Goal: Obtain resource: Download file/media

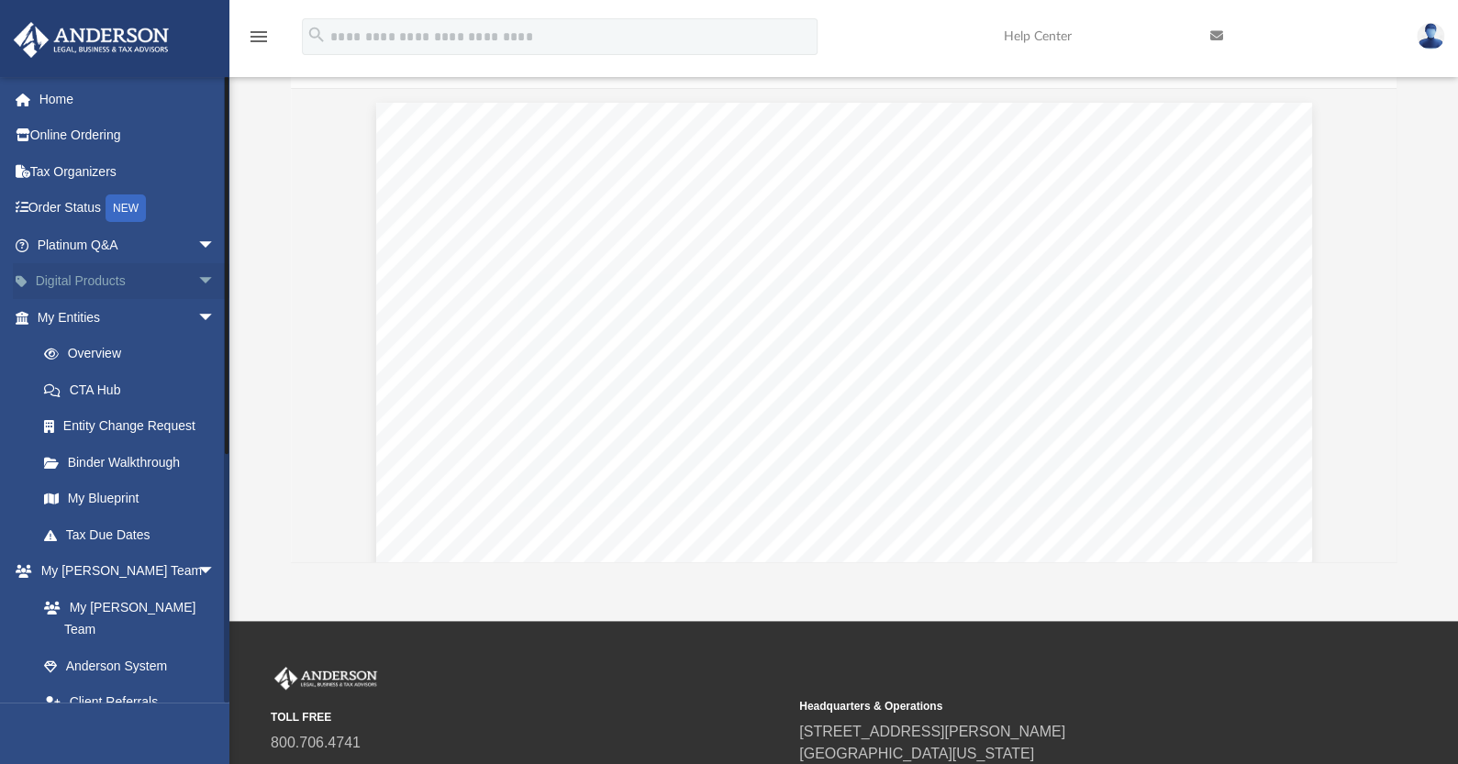
click at [164, 278] on link "Digital Products arrow_drop_down" at bounding box center [128, 281] width 230 height 37
click at [197, 284] on span "arrow_drop_down" at bounding box center [215, 282] width 37 height 38
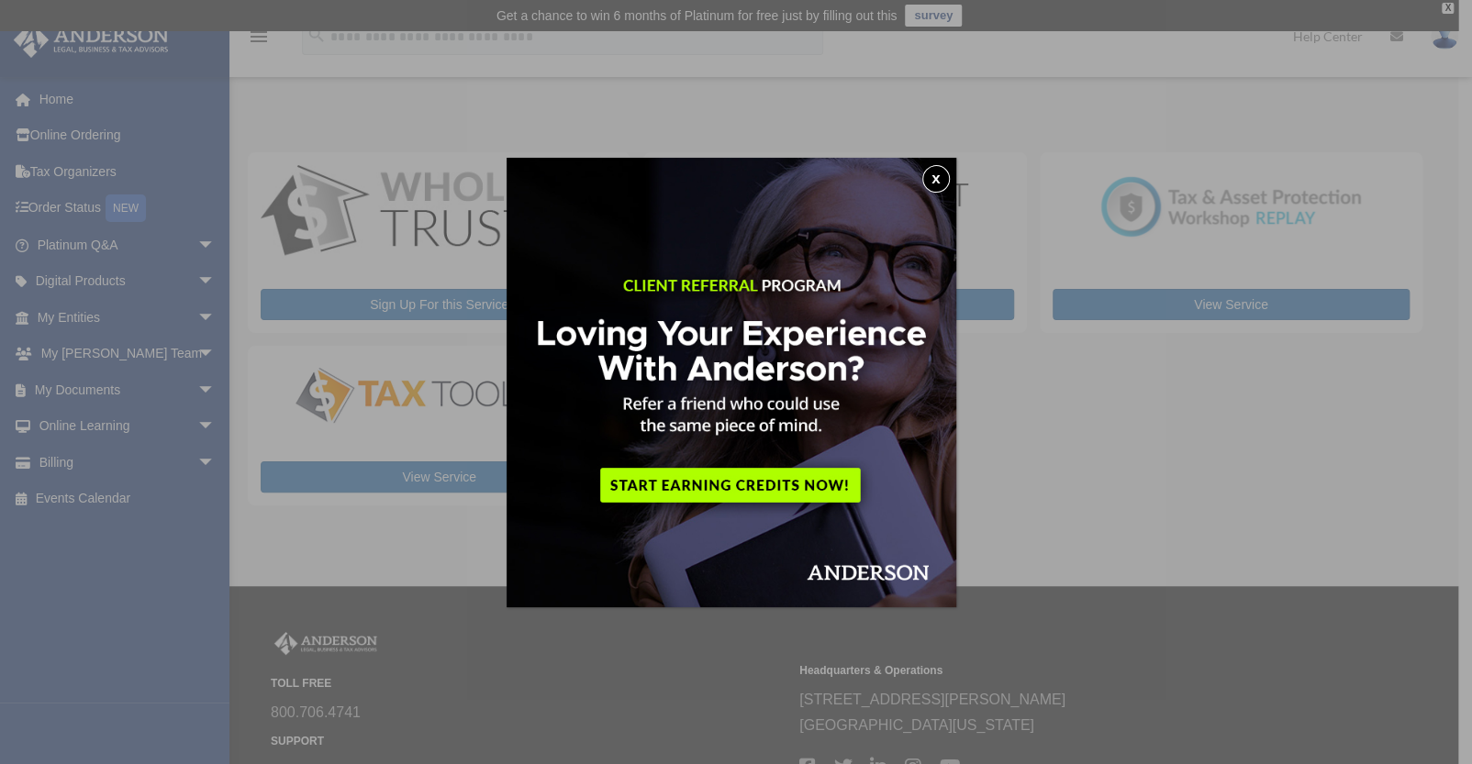
click at [942, 172] on button "x" at bounding box center [936, 179] width 28 height 28
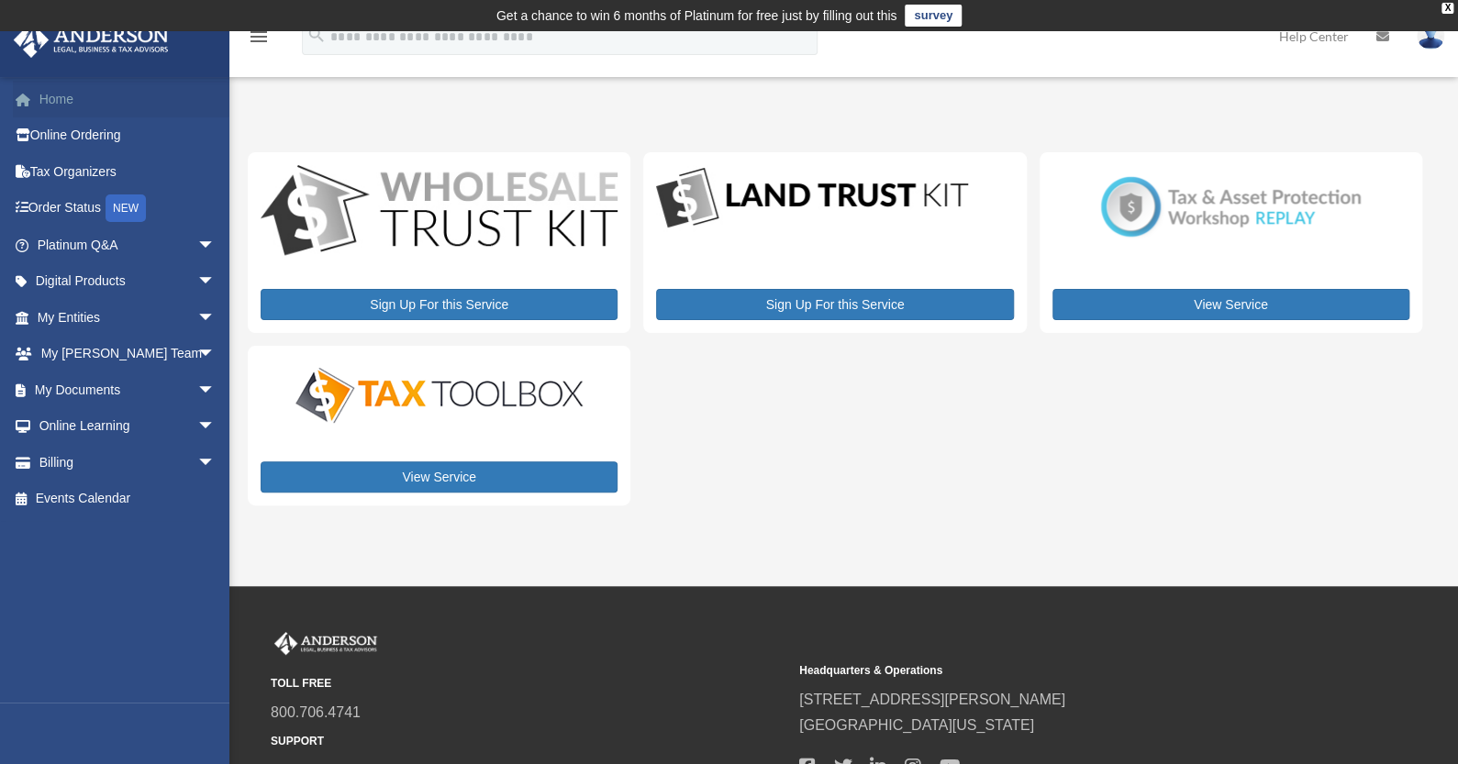
click at [63, 102] on link "Home" at bounding box center [128, 99] width 230 height 37
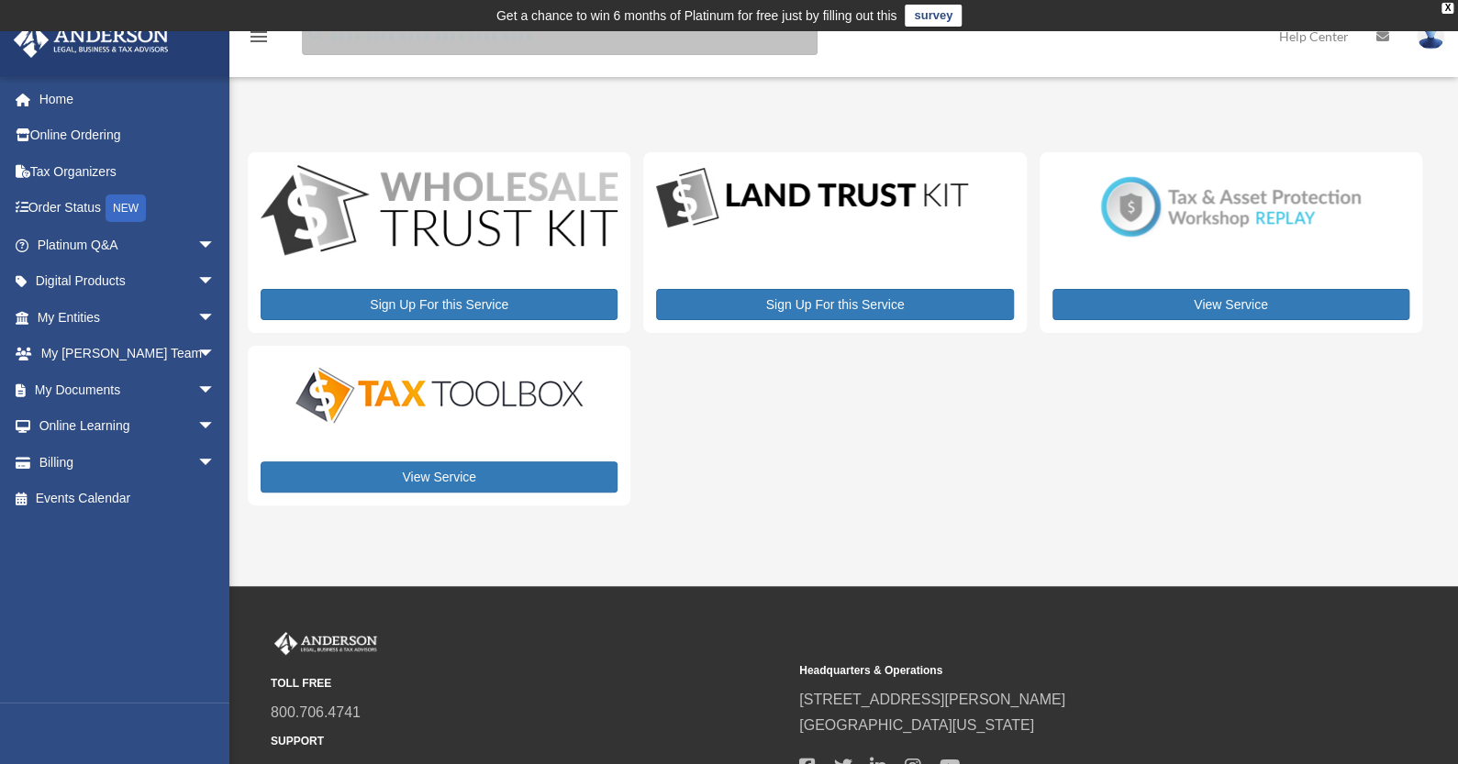
click at [552, 45] on input "search" at bounding box center [560, 36] width 516 height 37
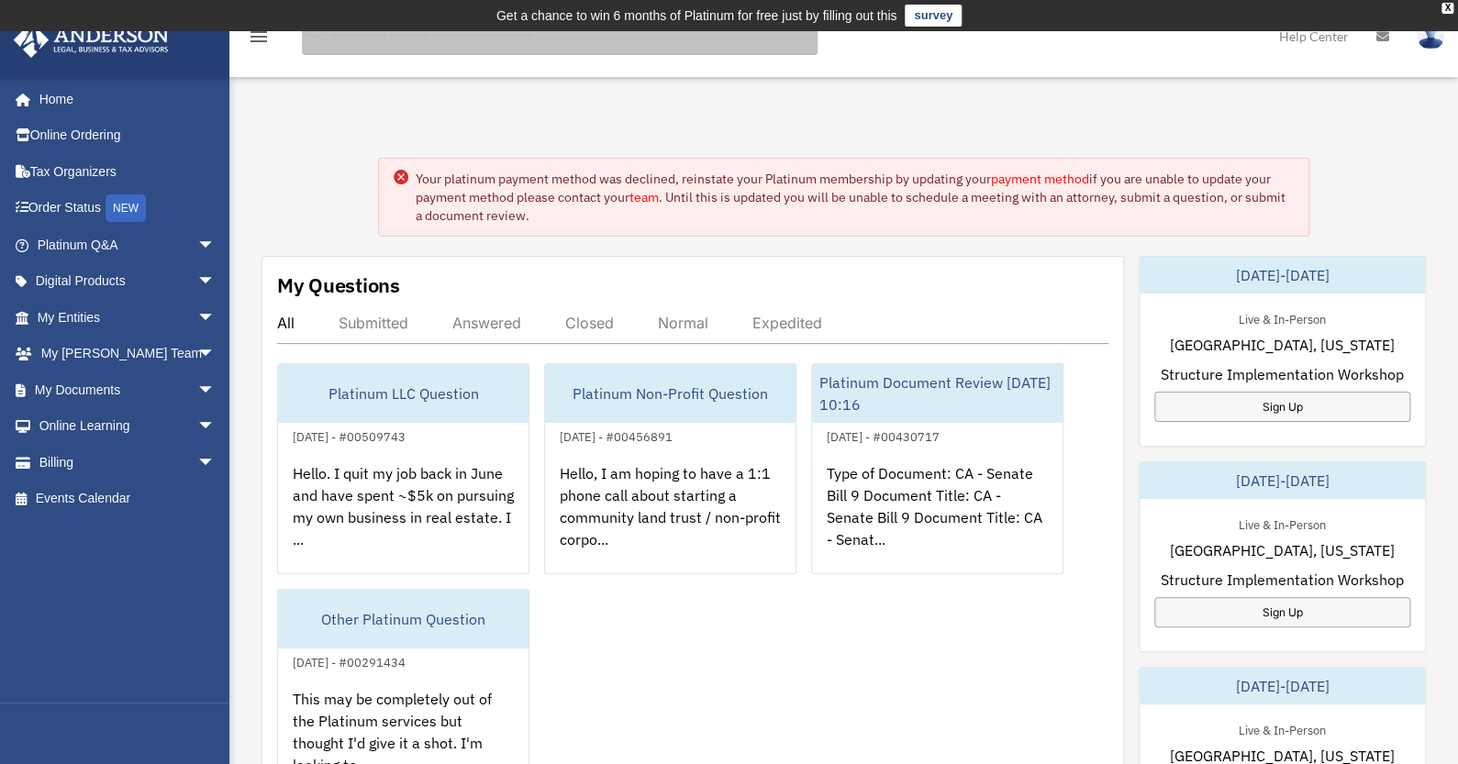
click at [552, 44] on input "search" at bounding box center [560, 36] width 516 height 37
type input "**********"
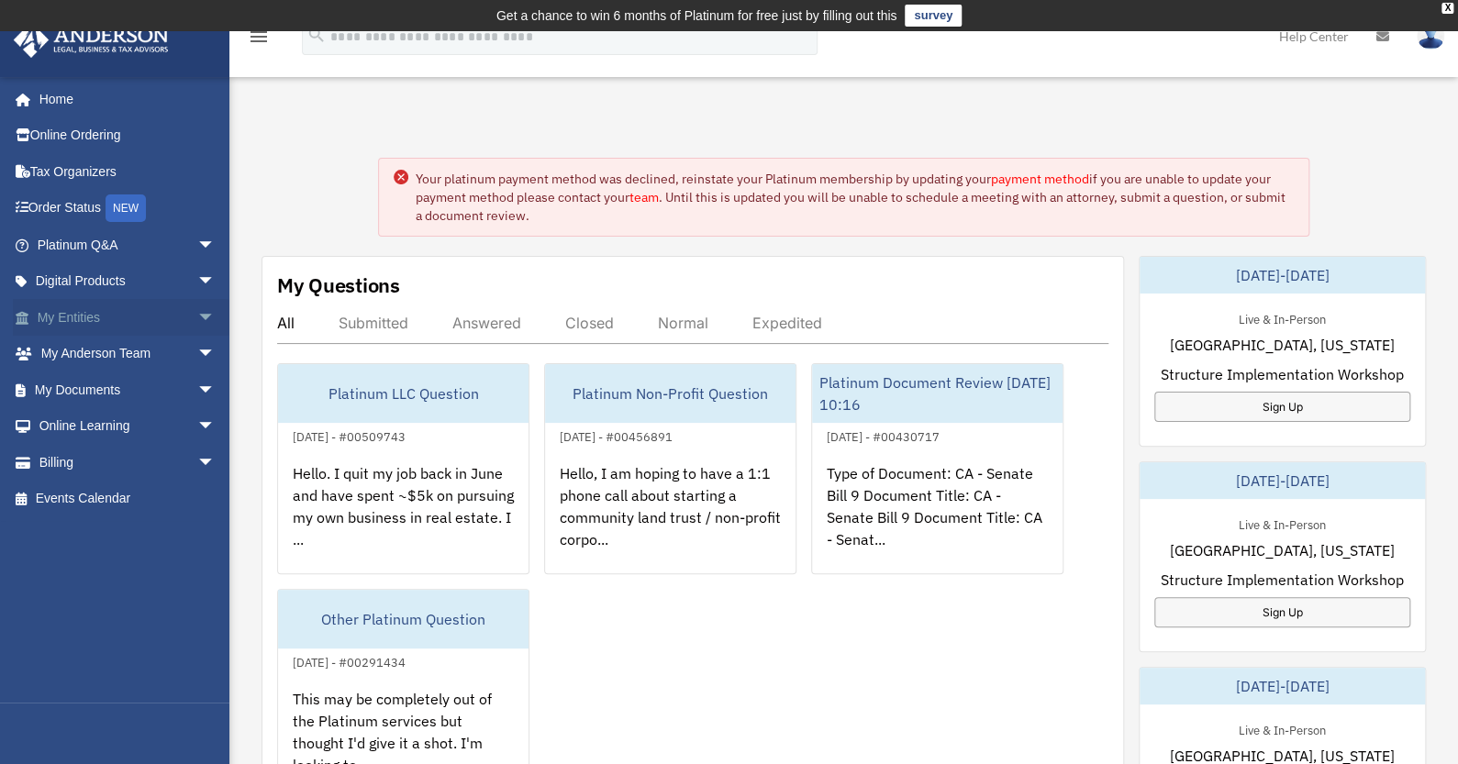
click at [197, 319] on span "arrow_drop_down" at bounding box center [215, 318] width 37 height 38
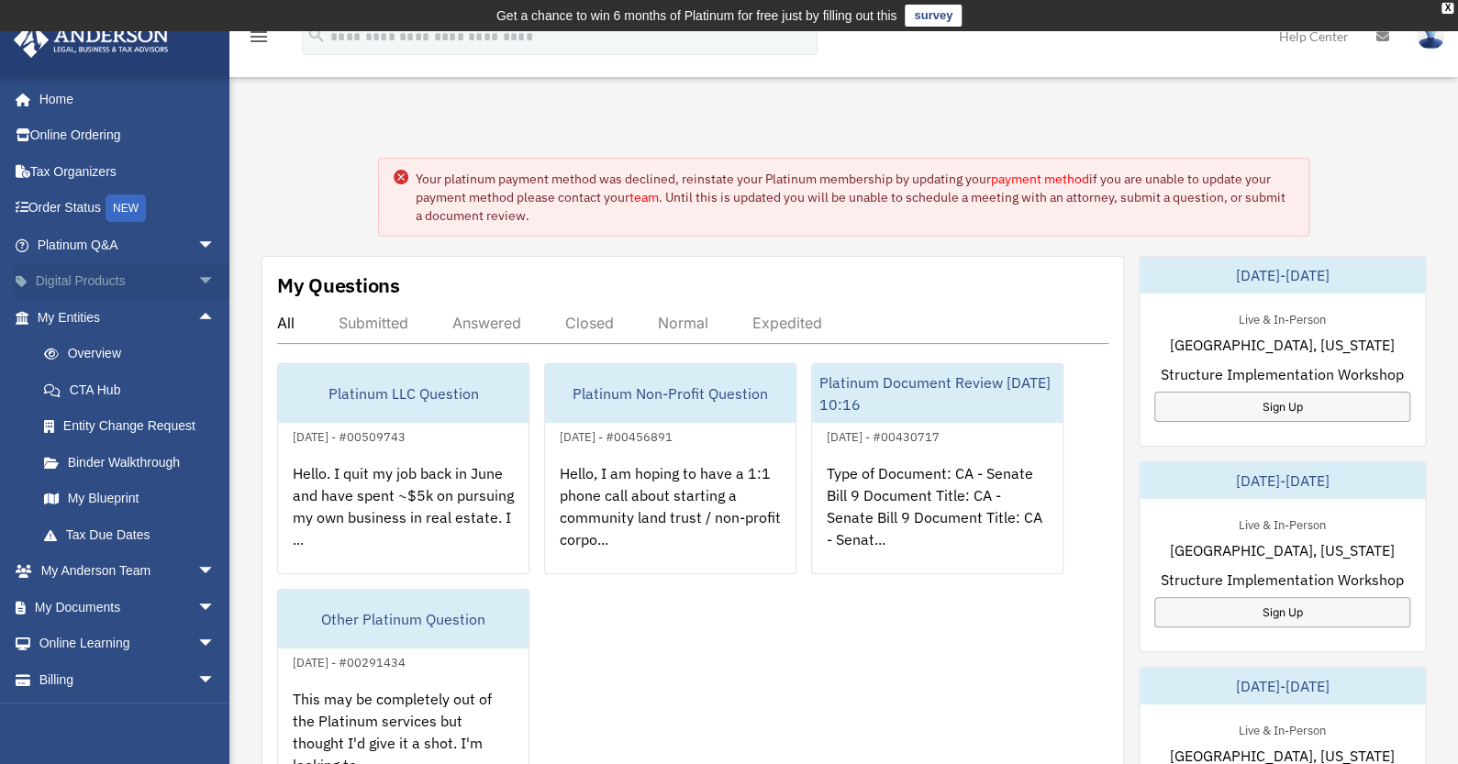
click at [197, 279] on span "arrow_drop_down" at bounding box center [215, 282] width 37 height 38
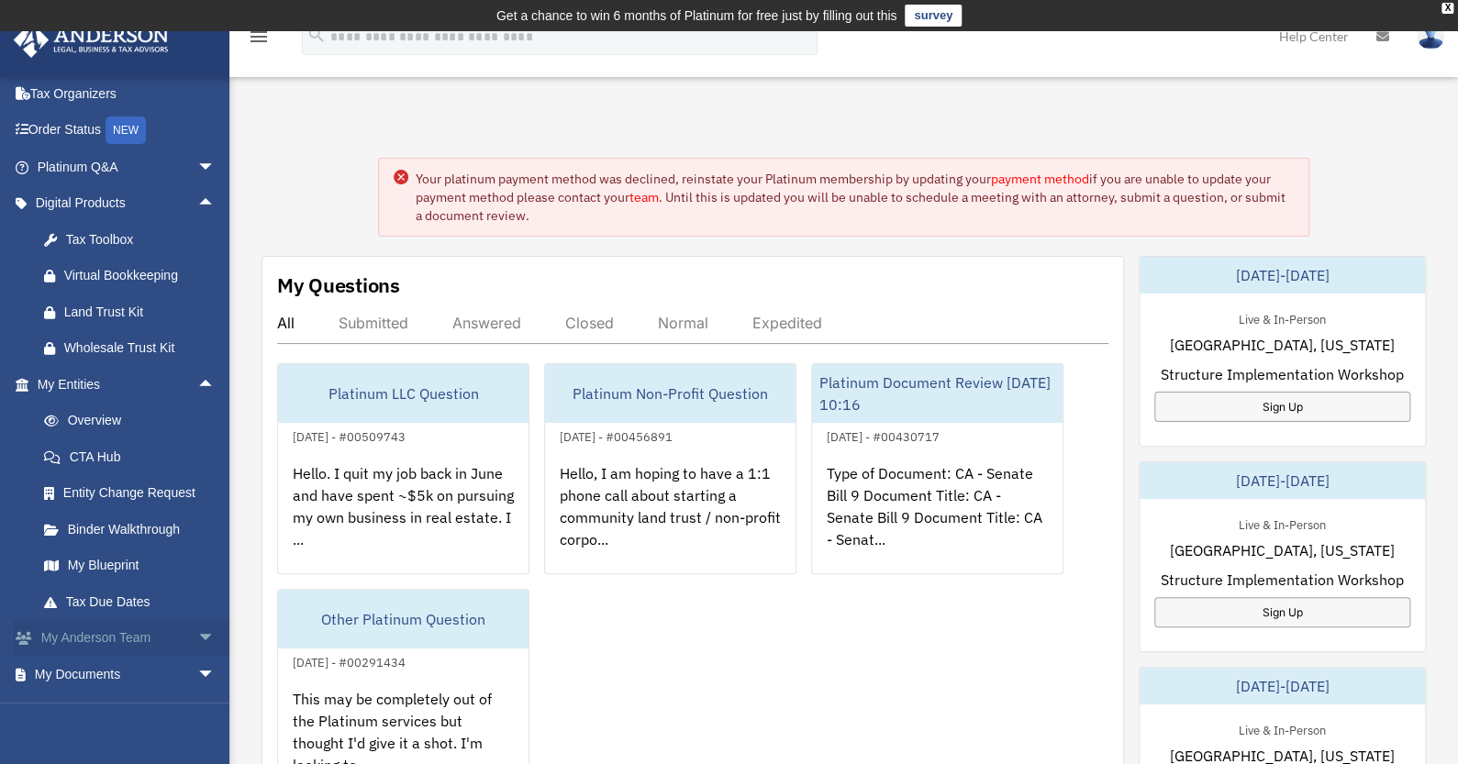
scroll to position [180, 0]
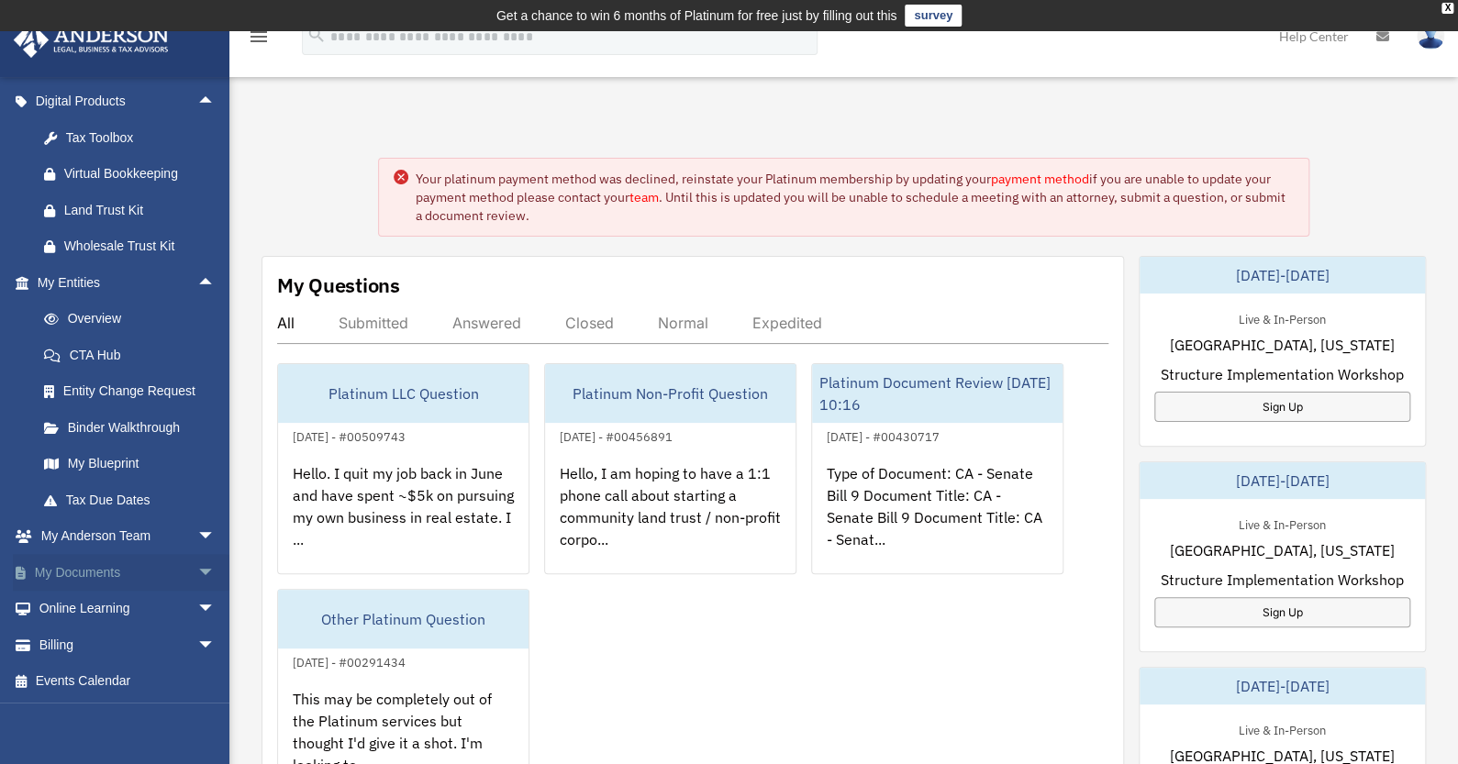
click at [197, 566] on span "arrow_drop_down" at bounding box center [215, 573] width 37 height 38
click at [73, 612] on link "Box" at bounding box center [135, 609] width 218 height 37
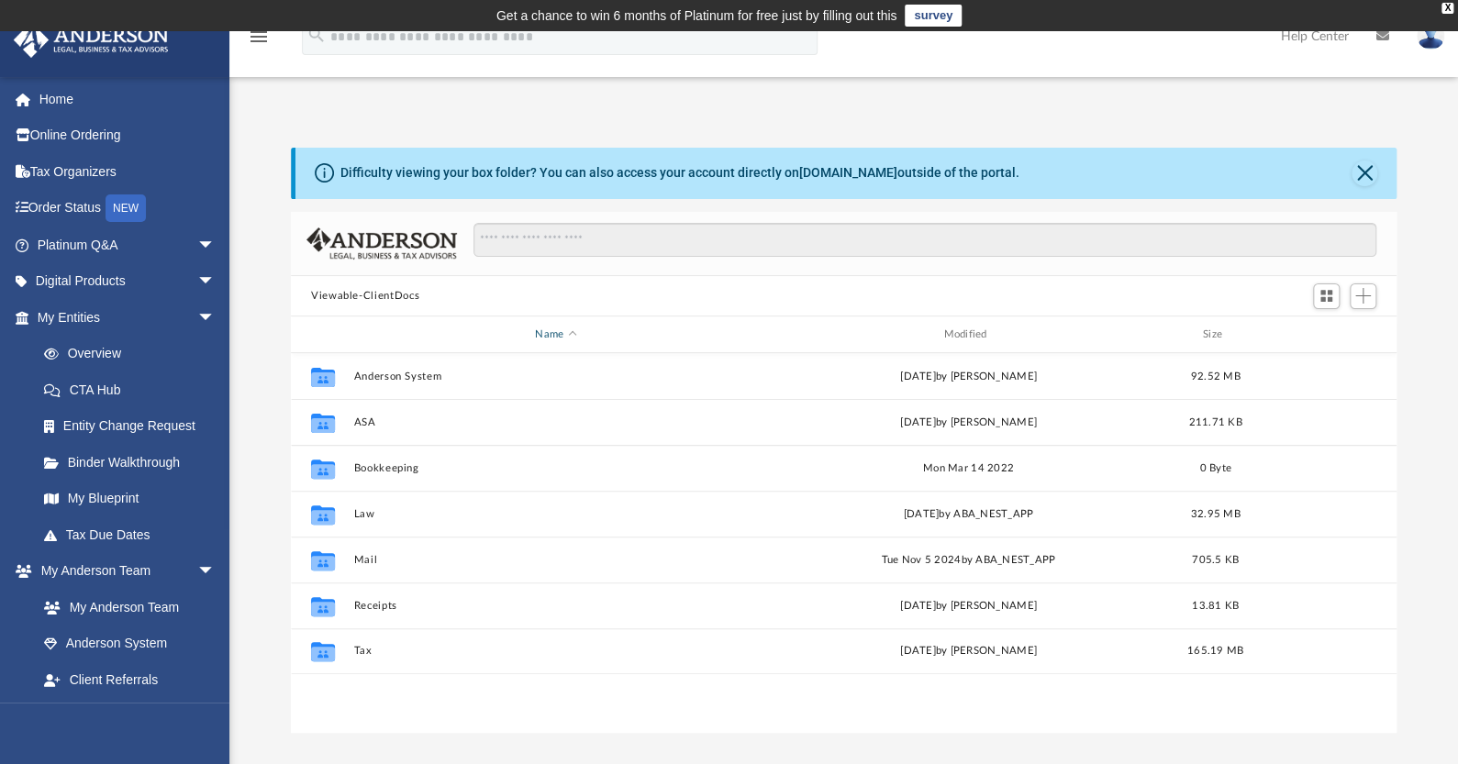
scroll to position [403, 1091]
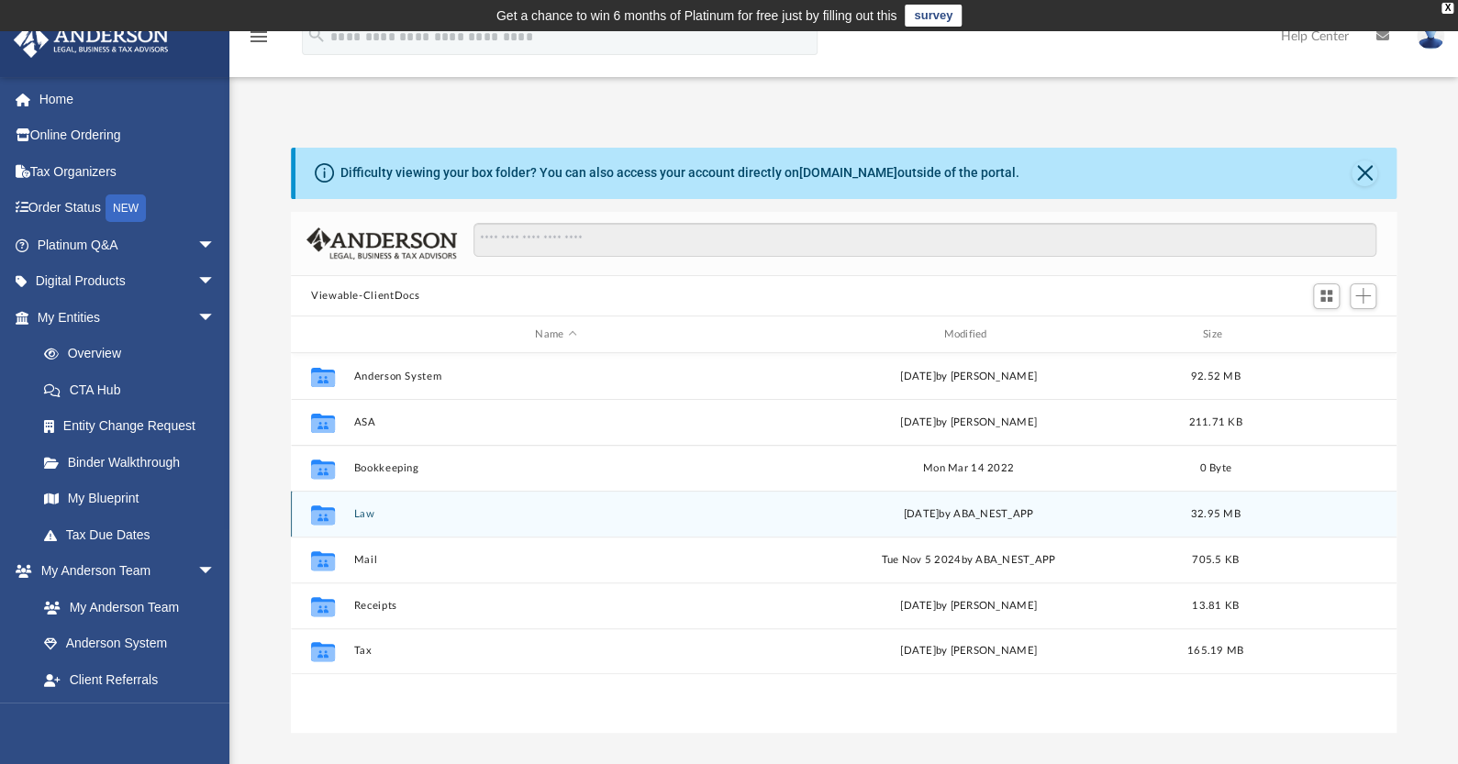
click at [366, 503] on div "Collaborated Folder Law Fri Mar 14 2025 by ABA_NEST_APP 32.95 MB" at bounding box center [844, 514] width 1106 height 46
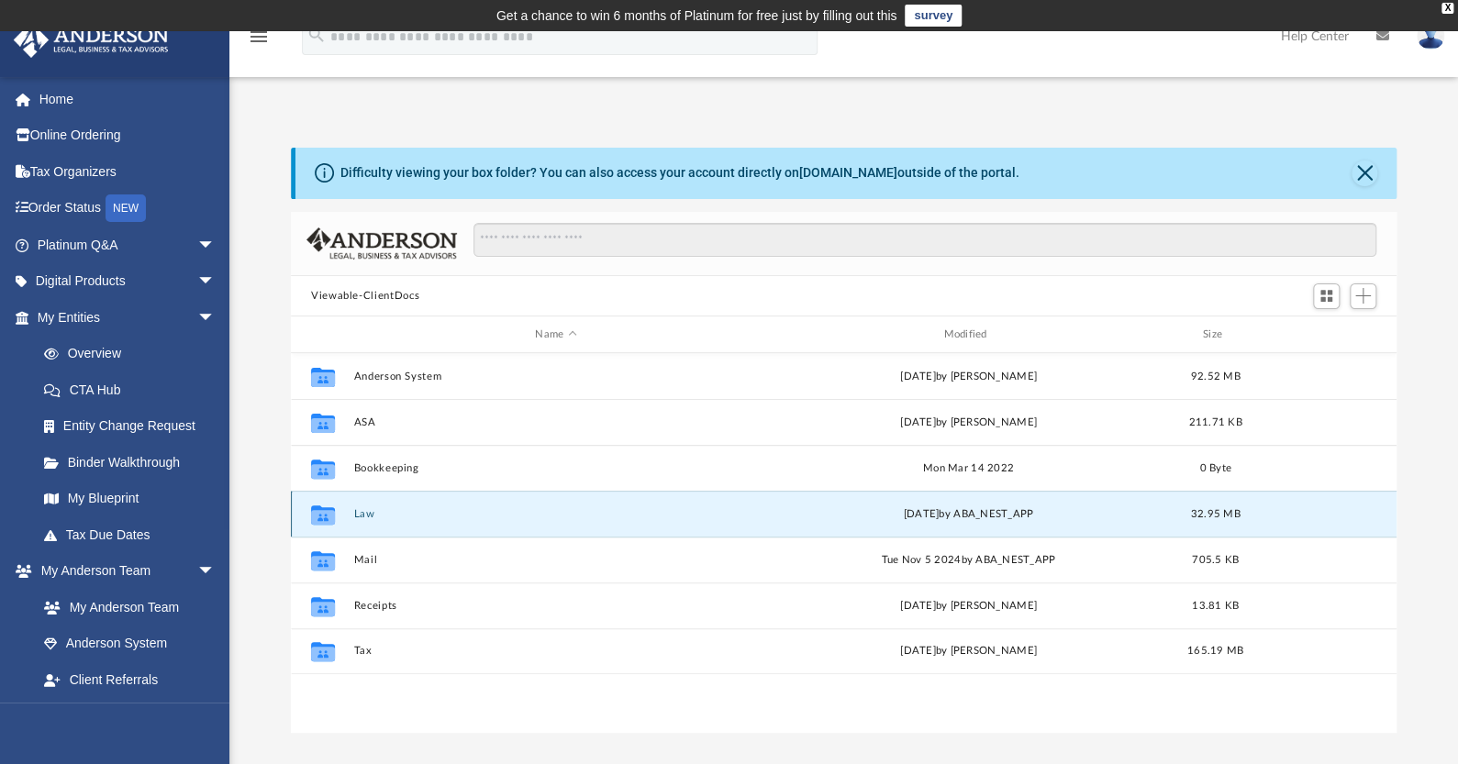
click at [368, 508] on button "Law" at bounding box center [555, 514] width 405 height 12
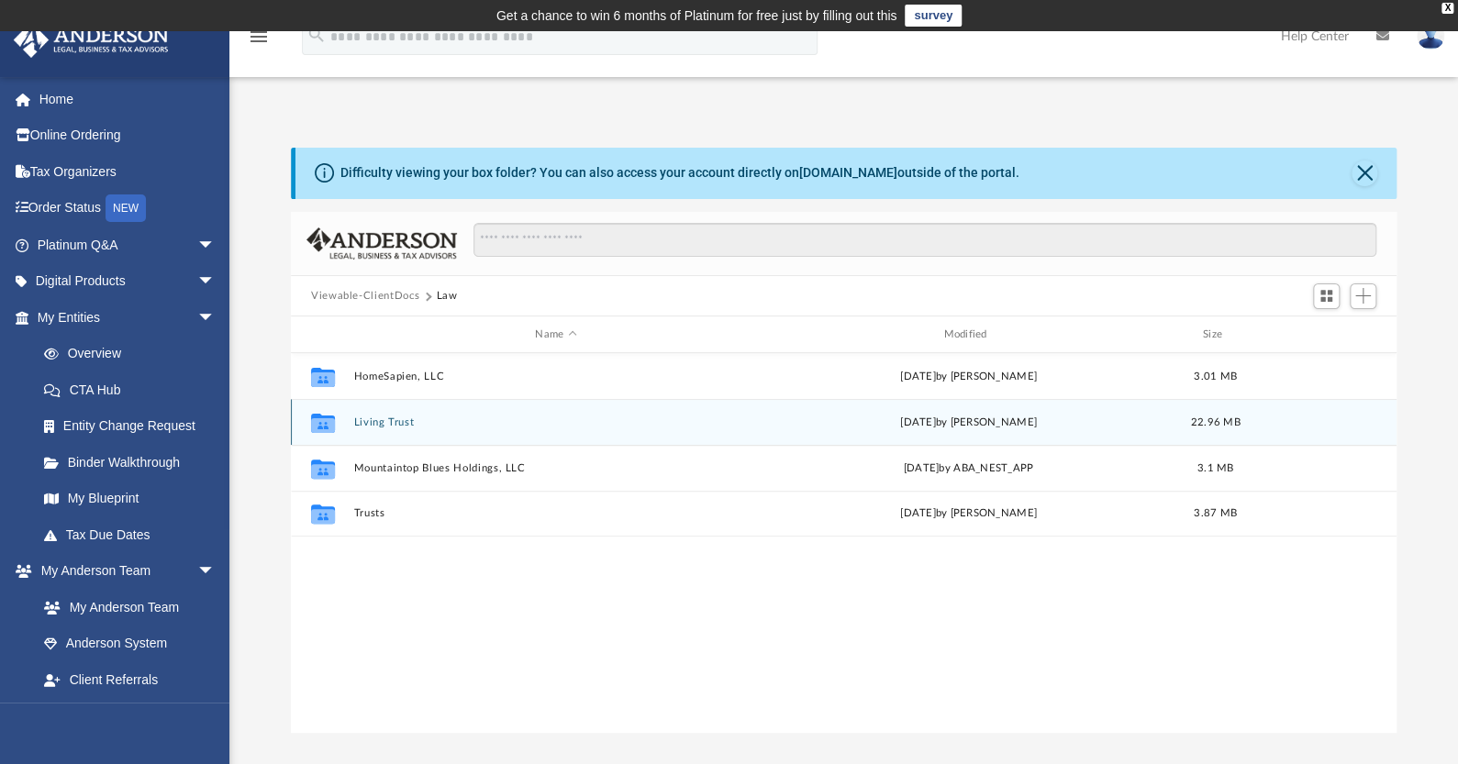
click at [394, 422] on button "Living Trust" at bounding box center [555, 423] width 405 height 12
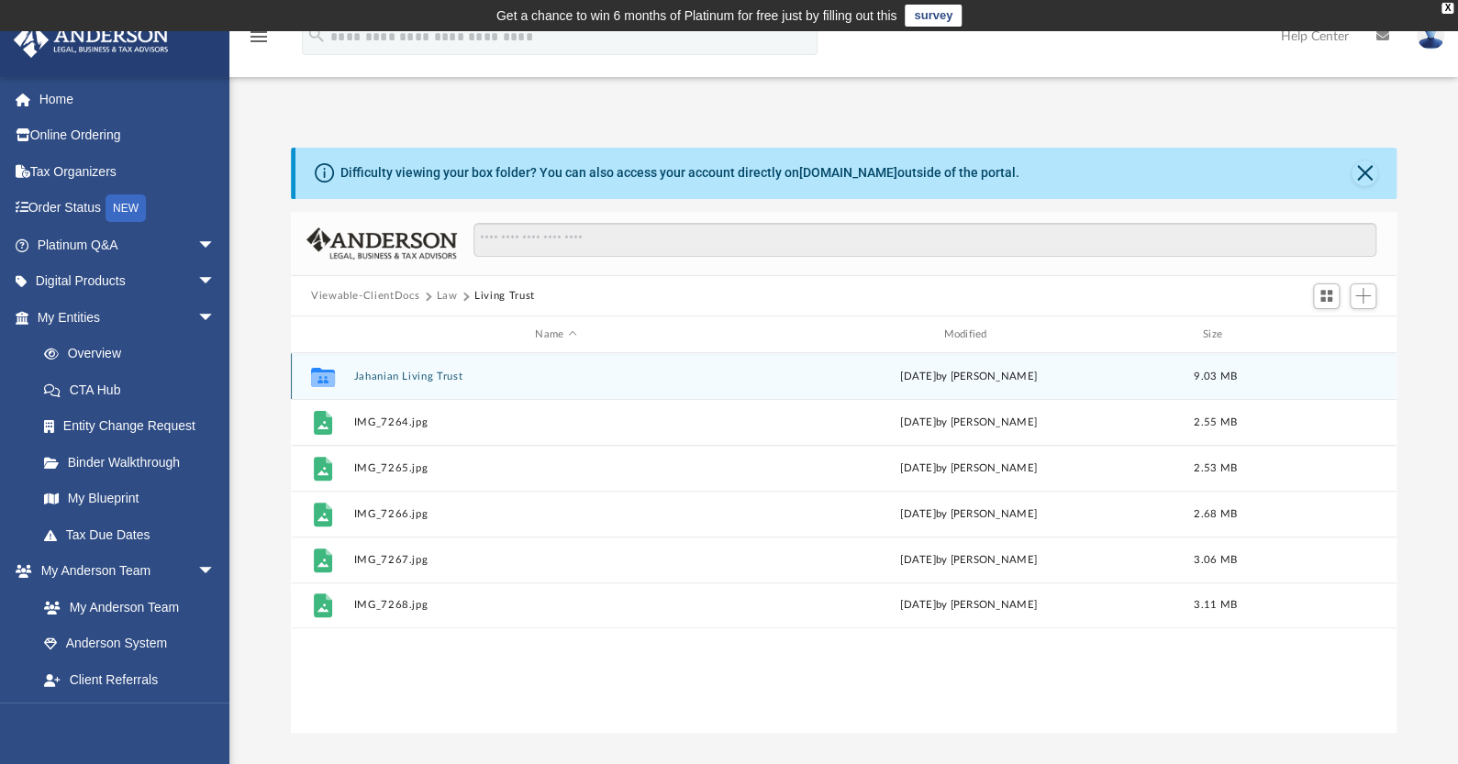
click at [422, 378] on button "Jahanian Living Trust" at bounding box center [555, 377] width 405 height 12
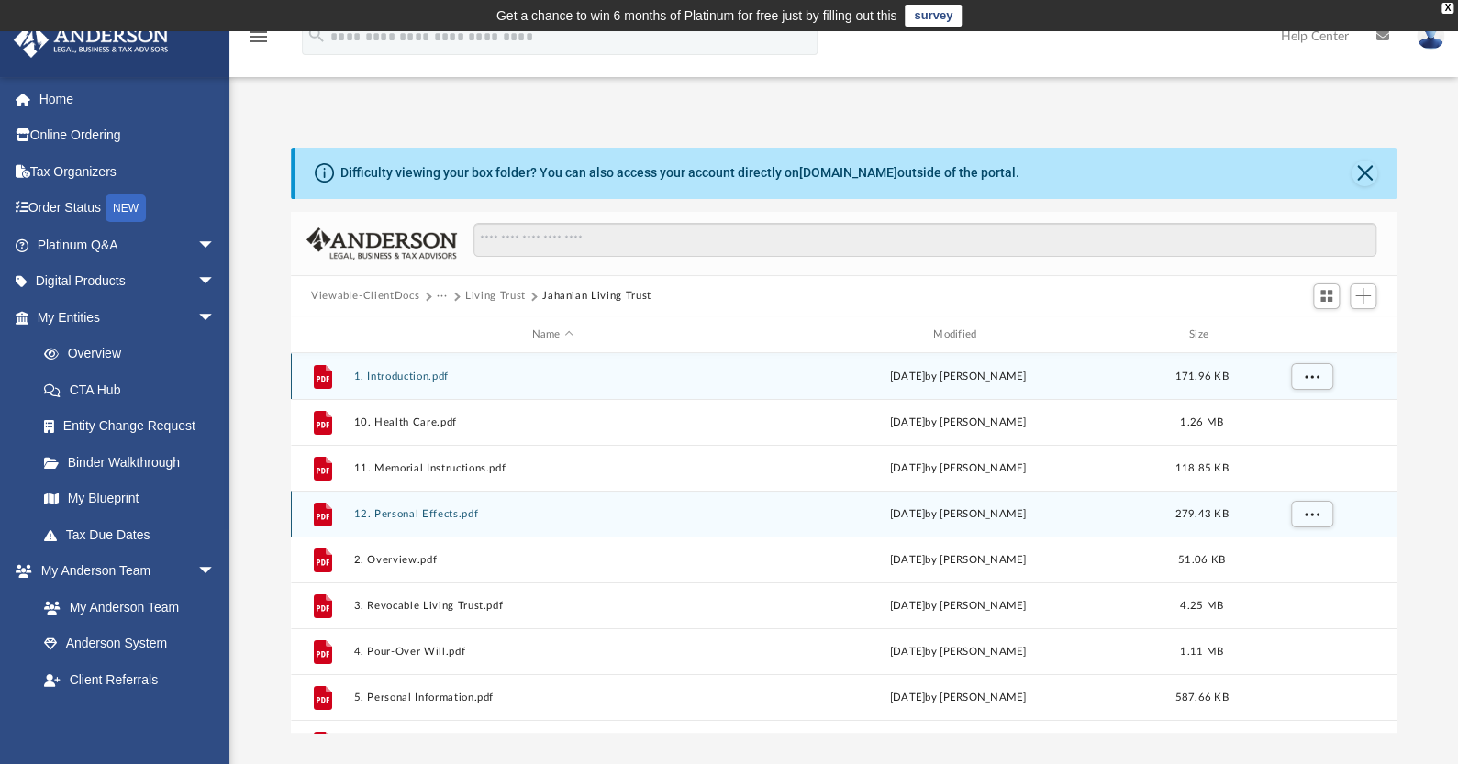
scroll to position [171, 0]
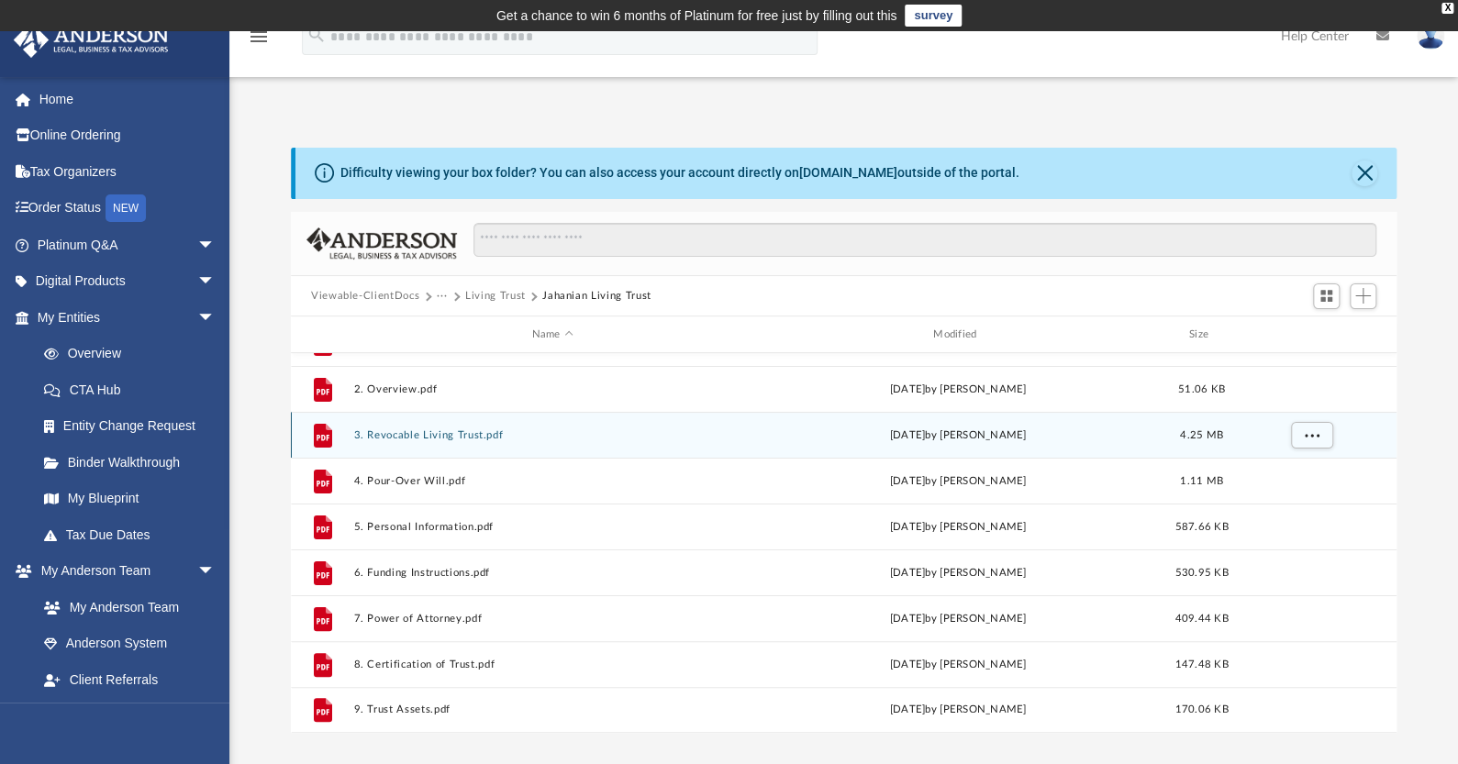
click at [463, 436] on button "3. Revocable Living Trust.pdf" at bounding box center [551, 436] width 397 height 12
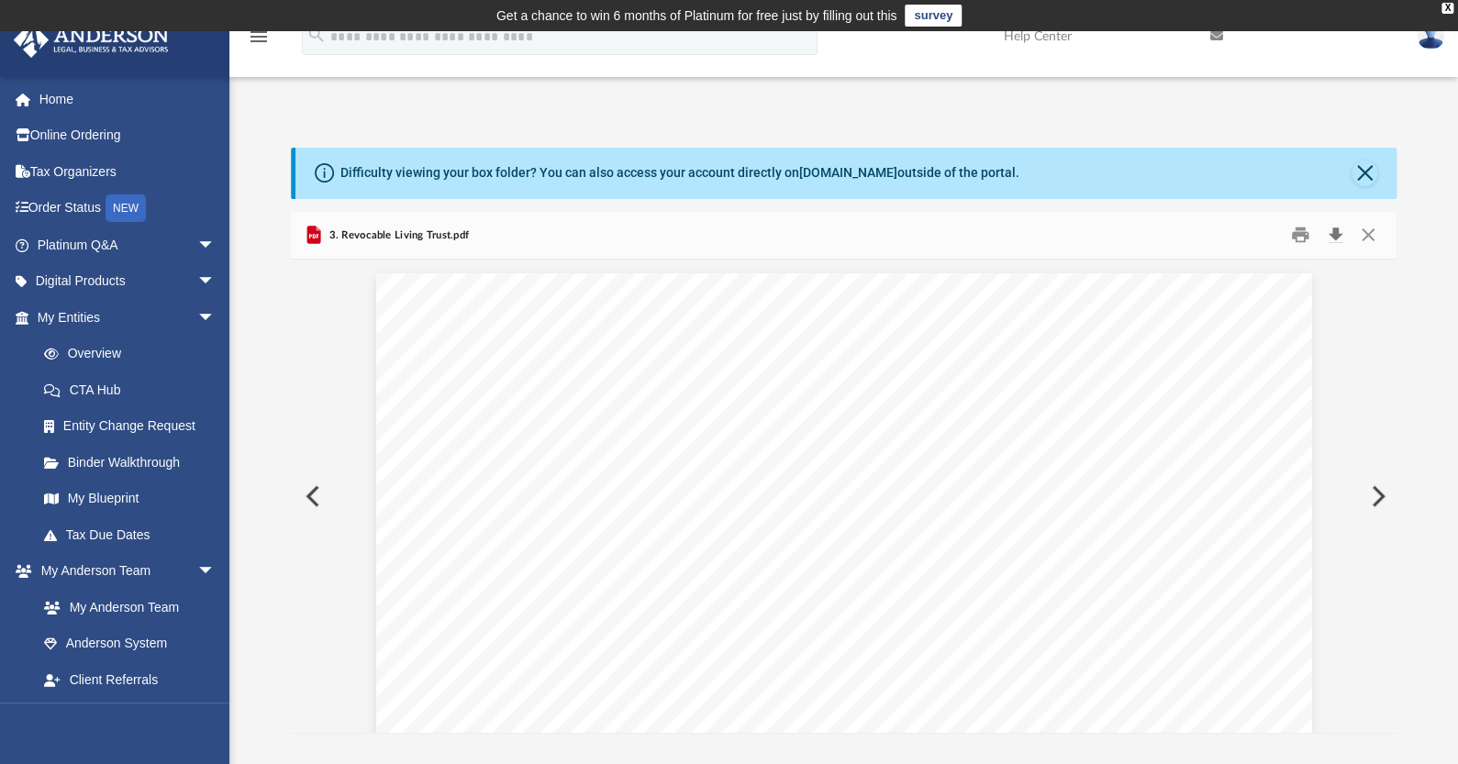
click at [1334, 235] on button "Download" at bounding box center [1335, 235] width 33 height 28
